Goal: Register for event/course

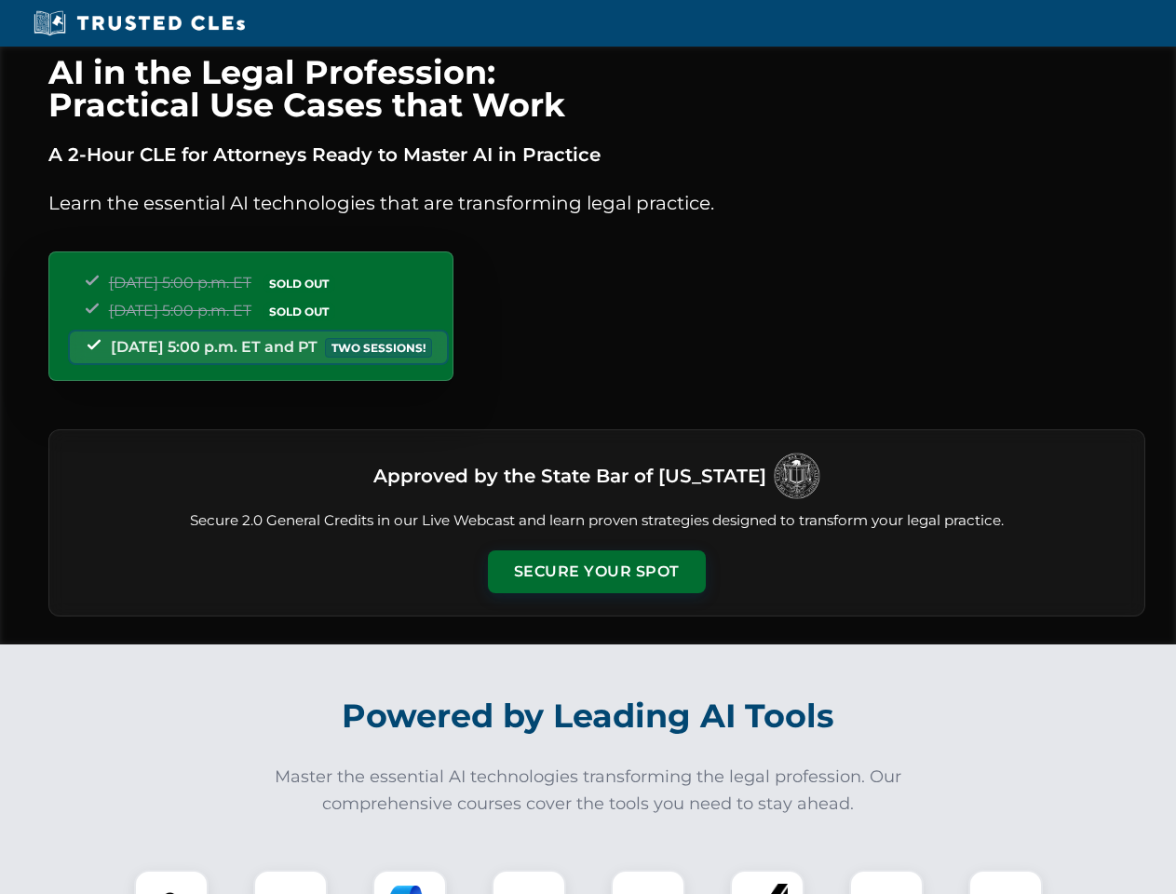
click at [596, 572] on button "Secure Your Spot" at bounding box center [597, 571] width 218 height 43
click at [171, 881] on img at bounding box center [171, 907] width 54 height 54
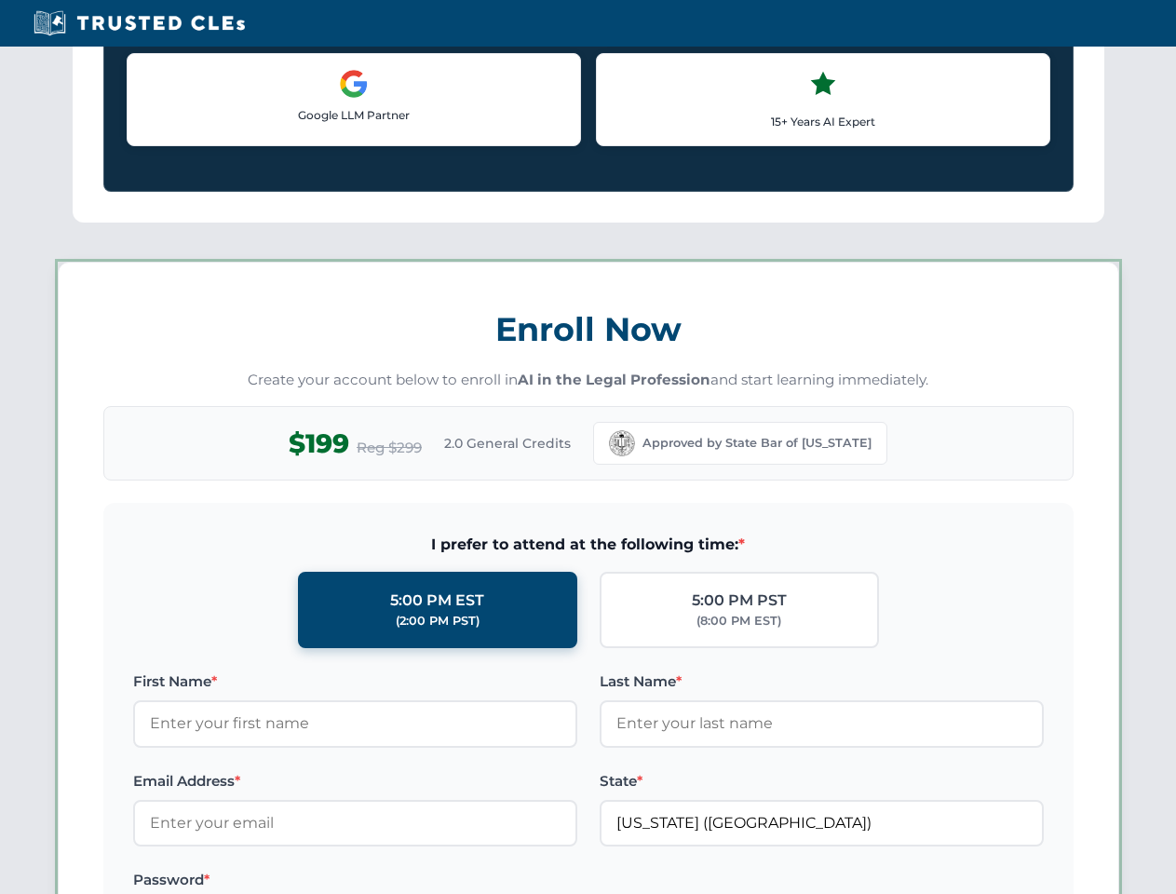
click at [410, 881] on label "Password *" at bounding box center [355, 879] width 444 height 22
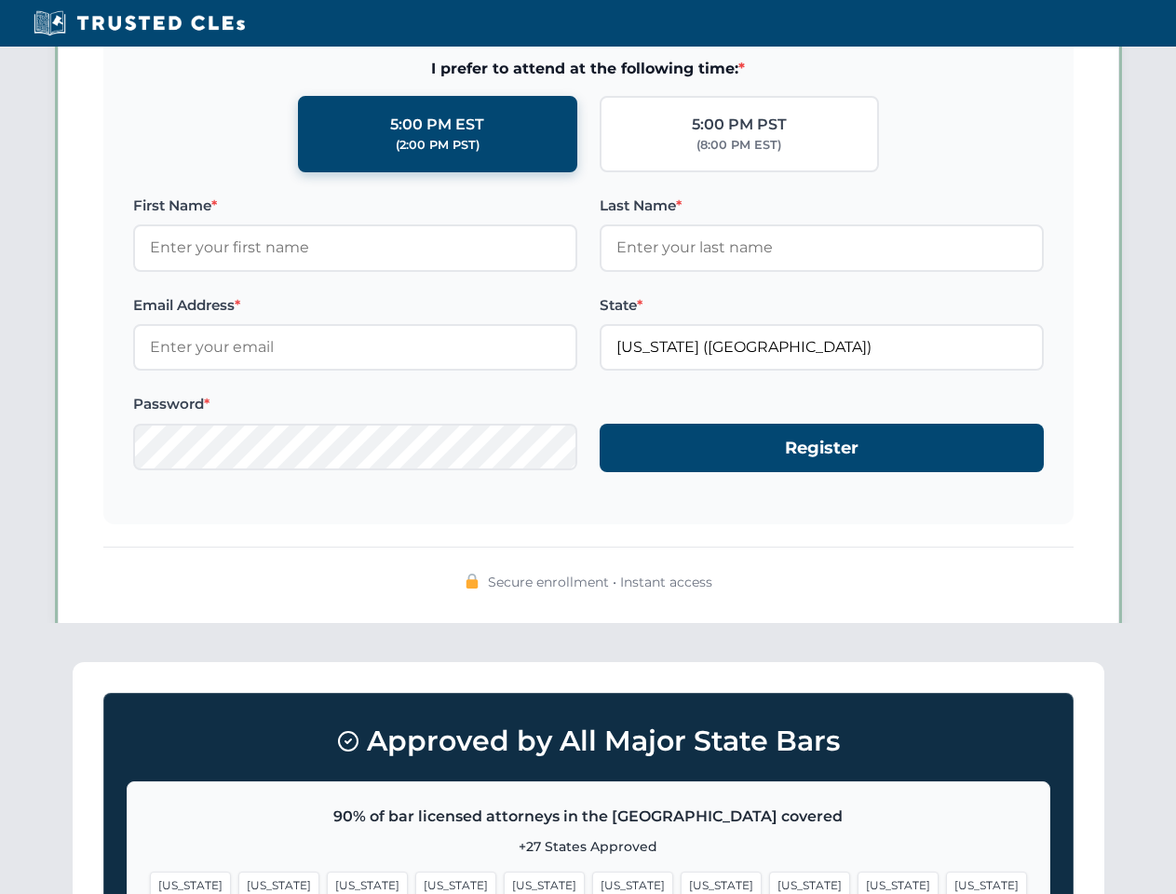
click at [857, 881] on span "[US_STATE]" at bounding box center [897, 884] width 81 height 27
